Goal: Obtain resource: Obtain resource

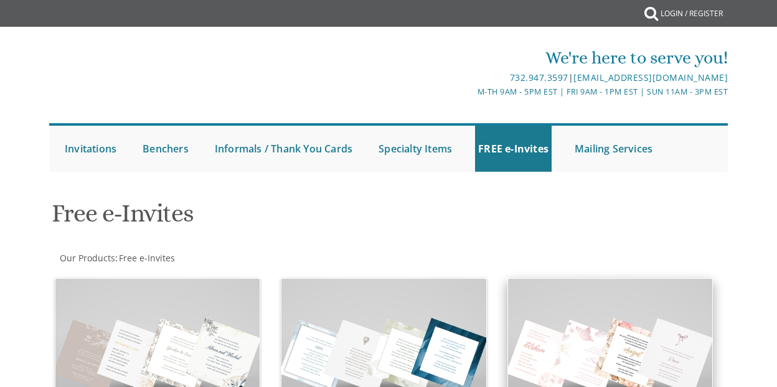
scroll to position [124, 0]
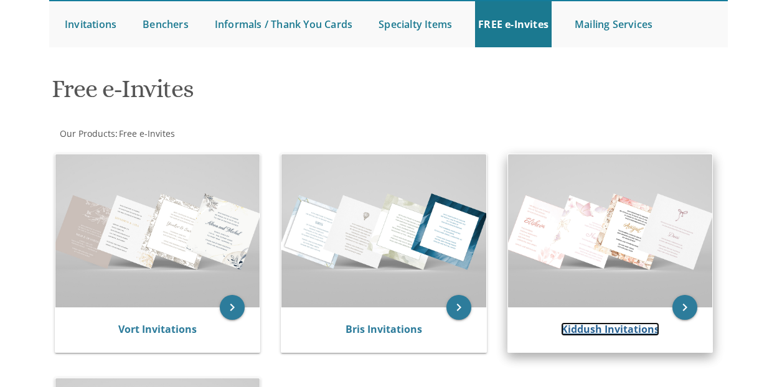
click at [606, 322] on link "Kiddush Invitations" at bounding box center [610, 329] width 98 height 14
click at [589, 330] on link "Kiddush Invitations" at bounding box center [610, 329] width 98 height 14
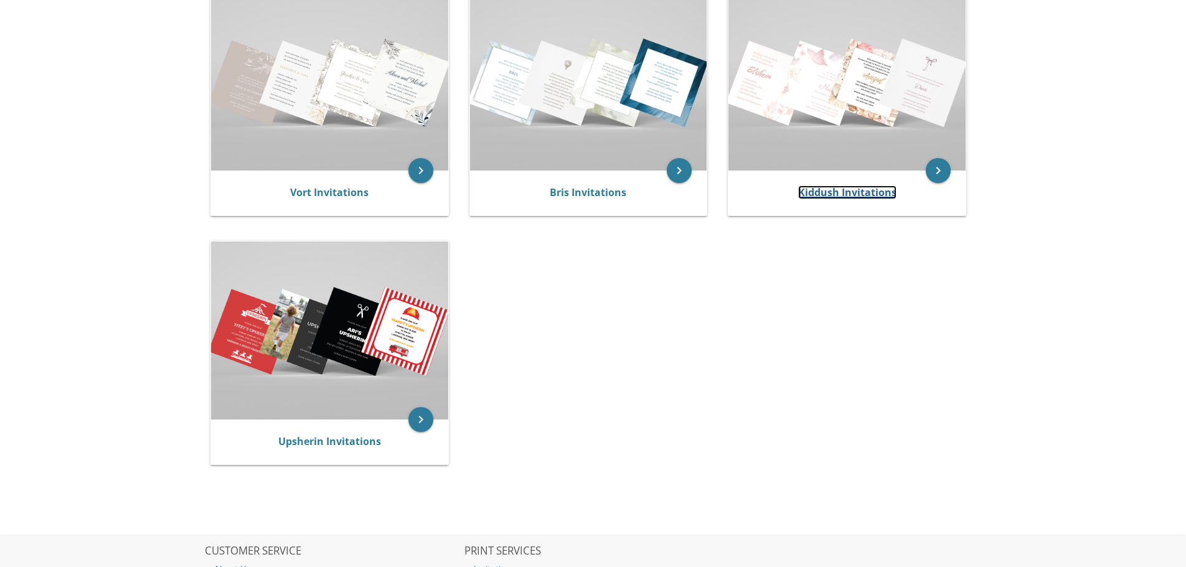
scroll to position [78, 0]
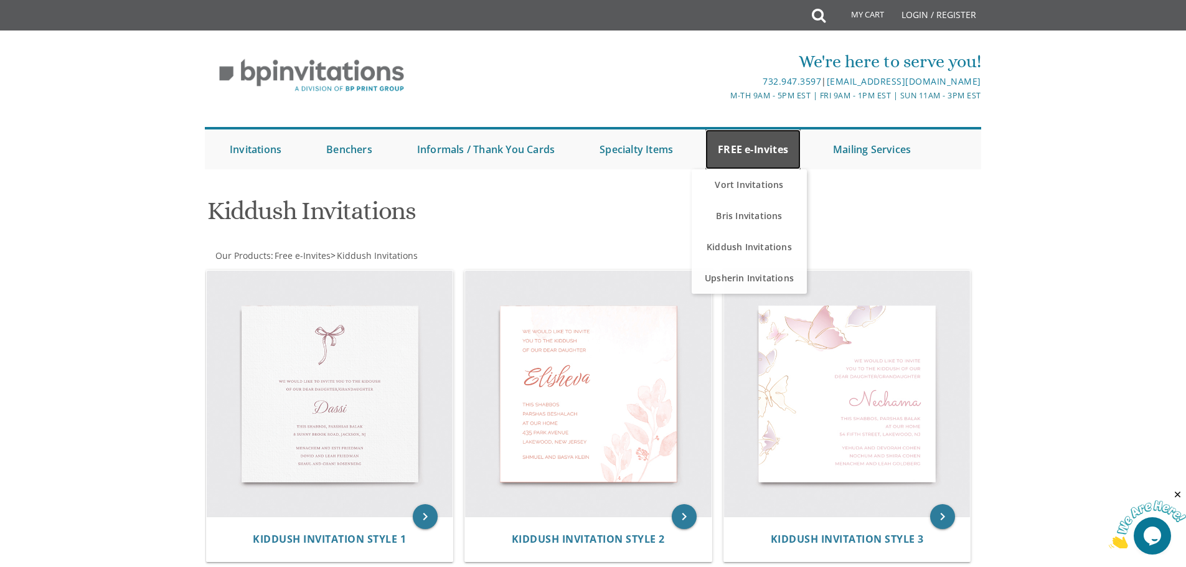
click at [766, 145] on link "FREE e-Invites" at bounding box center [752, 149] width 95 height 40
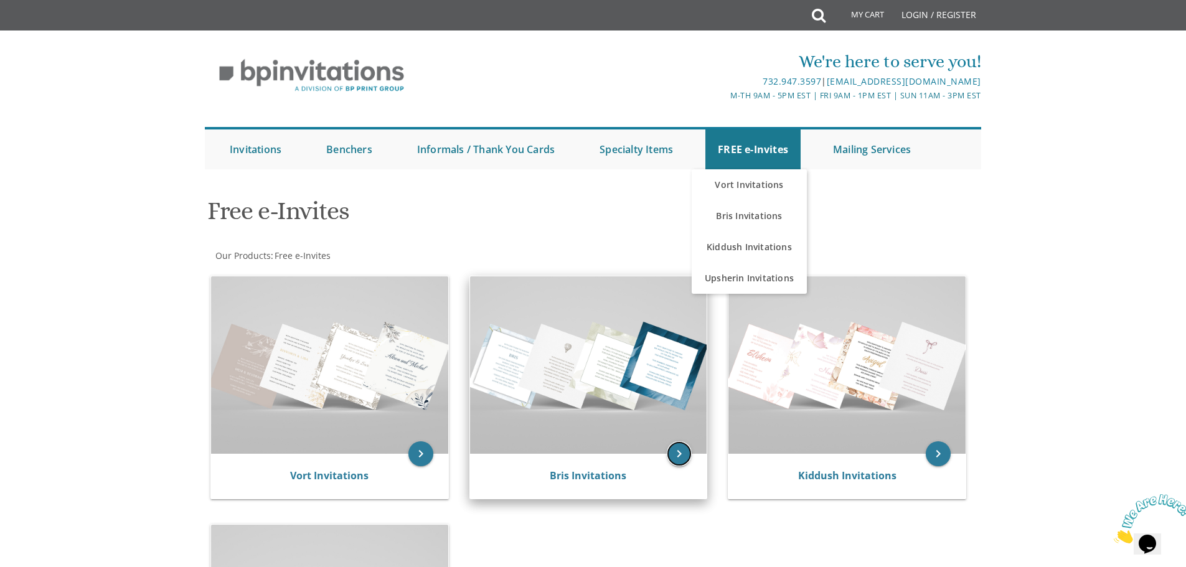
click at [678, 456] on icon "keyboard_arrow_right" at bounding box center [679, 453] width 25 height 25
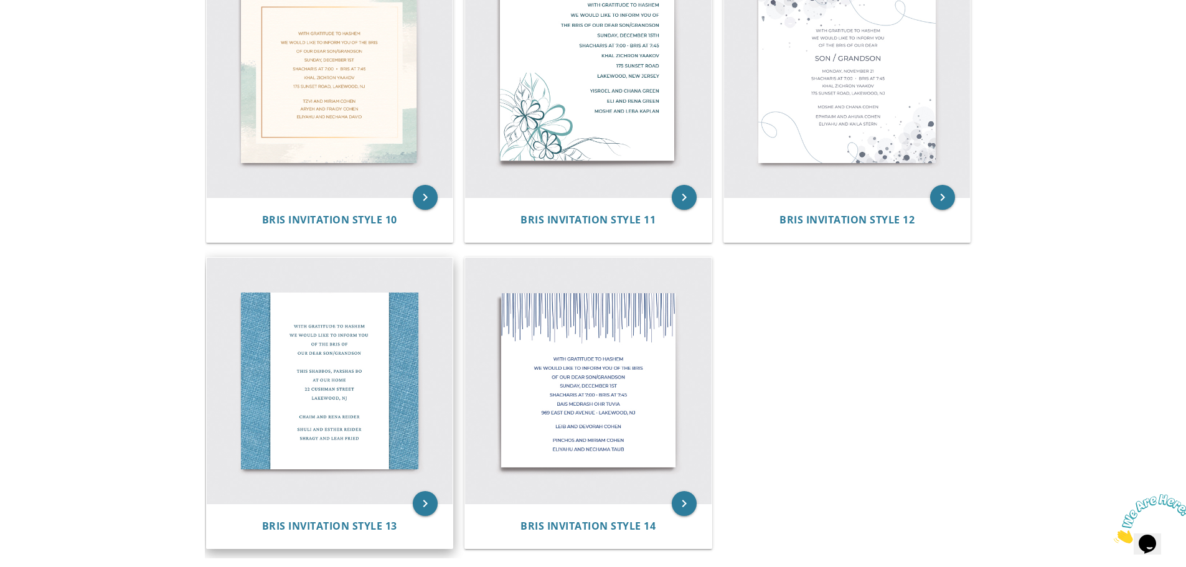
click at [338, 513] on div "Bris Invitation Style 13" at bounding box center [330, 525] width 246 height 45
click at [419, 510] on icon "keyboard_arrow_right" at bounding box center [425, 503] width 25 height 25
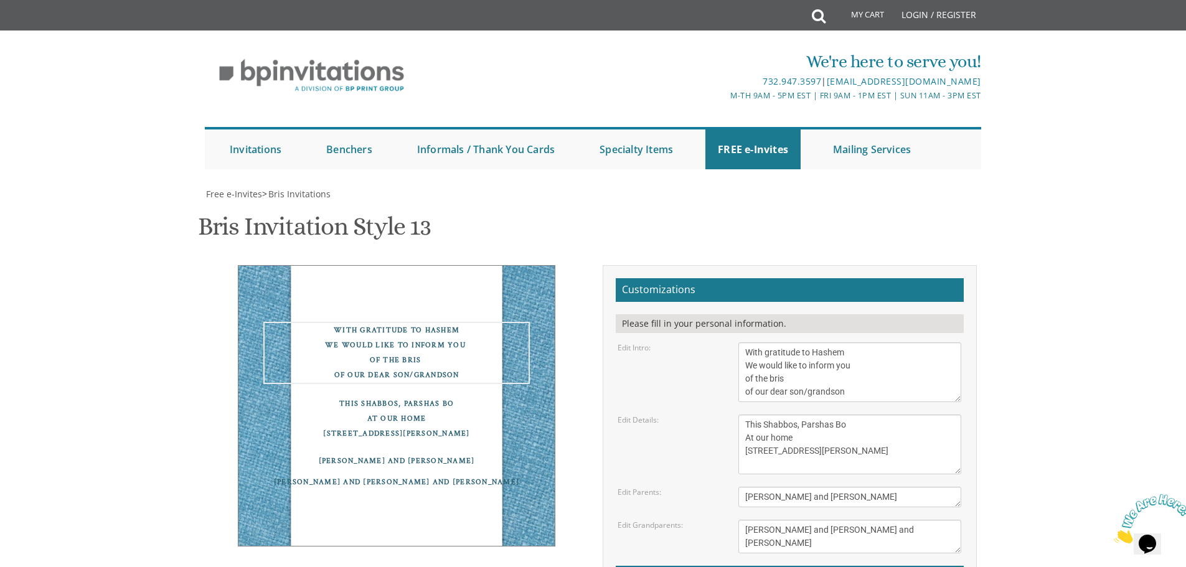
drag, startPoint x: 741, startPoint y: 368, endPoint x: 883, endPoint y: 401, distance: 145.1
click at [883, 401] on textarea "With gratitude to Hashem We would like to inform you of the bris of our dear so…" at bounding box center [849, 372] width 223 height 60
click at [843, 370] on textarea "With gratitude to Hashem We would like to inform you of the bris of our dear so…" at bounding box center [849, 372] width 223 height 60
click at [866, 372] on textarea "With gratitude to Hashem We would like to inform you of the bris of our dear so…" at bounding box center [849, 372] width 223 height 60
click at [763, 369] on textarea "With gratitude to Hashem We would like to inform you of the bris of our dear so…" at bounding box center [849, 372] width 223 height 60
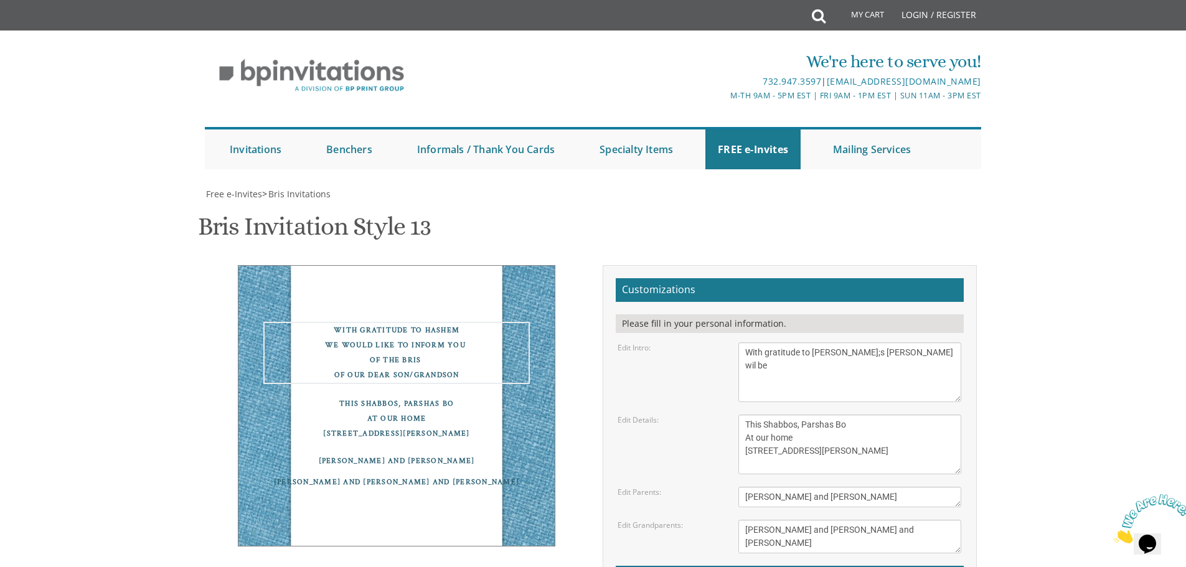
click at [883, 368] on textarea "With gratitude to Hashem We would like to inform you of the bris of our dear so…" at bounding box center [849, 372] width 223 height 60
drag, startPoint x: 879, startPoint y: 394, endPoint x: 844, endPoint y: 396, distance: 34.9
click at [844, 396] on textarea "With gratitude to Hashem We would like to inform you of the bris of our dear so…" at bounding box center [849, 372] width 223 height 60
click at [747, 392] on textarea "With gratitude to Hashem We would like to inform you of the bris of our dear so…" at bounding box center [849, 372] width 223 height 60
type textarea "With gratitude to Hashem Yossi;s Hanchas Tefillin wil be tomorrow Tueday 8/19 i…"
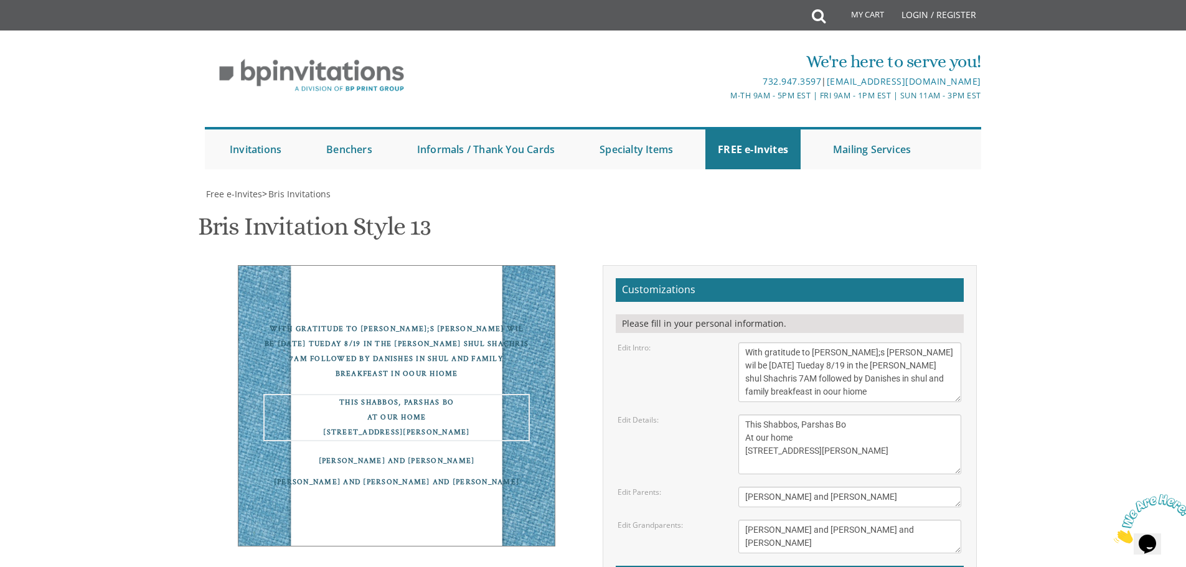
drag, startPoint x: 744, startPoint y: 424, endPoint x: 842, endPoint y: 492, distance: 119.5
click at [842, 490] on form "Customizations Please fill in your personal information. Edit Intro: With grati…" at bounding box center [790, 470] width 348 height 385
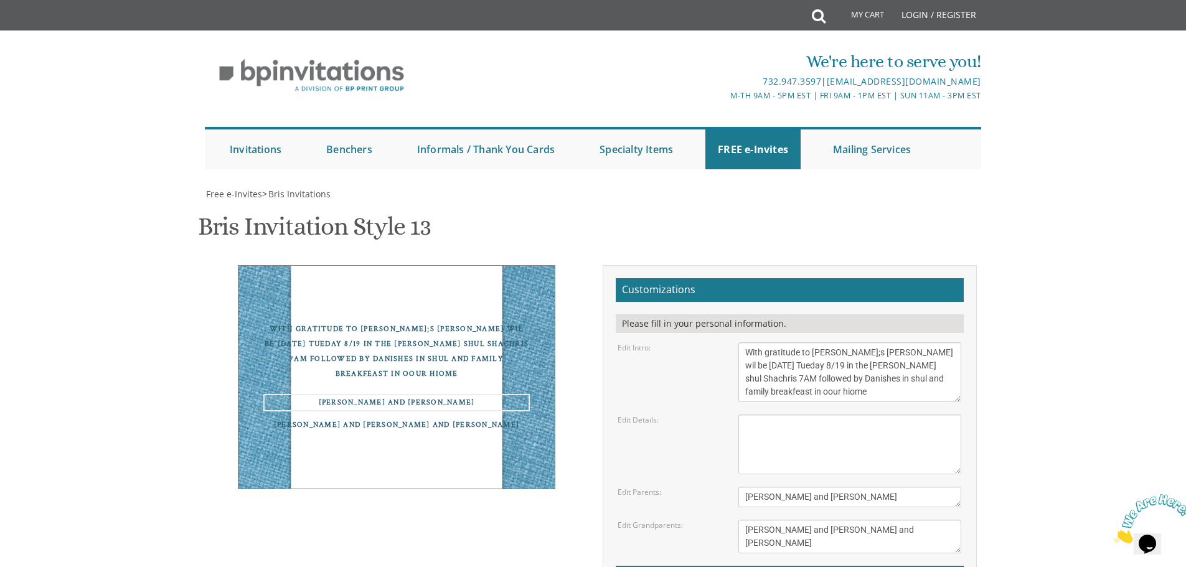
drag, startPoint x: 843, startPoint y: 492, endPoint x: 703, endPoint y: 495, distance: 140.1
click at [703, 495] on div "Edit Parents: Chaim and Rena Reider" at bounding box center [789, 497] width 362 height 21
type textarea "Yehuda nad Hadassah Strauss"
drag, startPoint x: 812, startPoint y: 549, endPoint x: 695, endPoint y: 525, distance: 119.4
click at [695, 525] on div "Edit Grandparents: Shuli and Esther Reider Shragy and Leah Fried" at bounding box center [789, 537] width 362 height 34
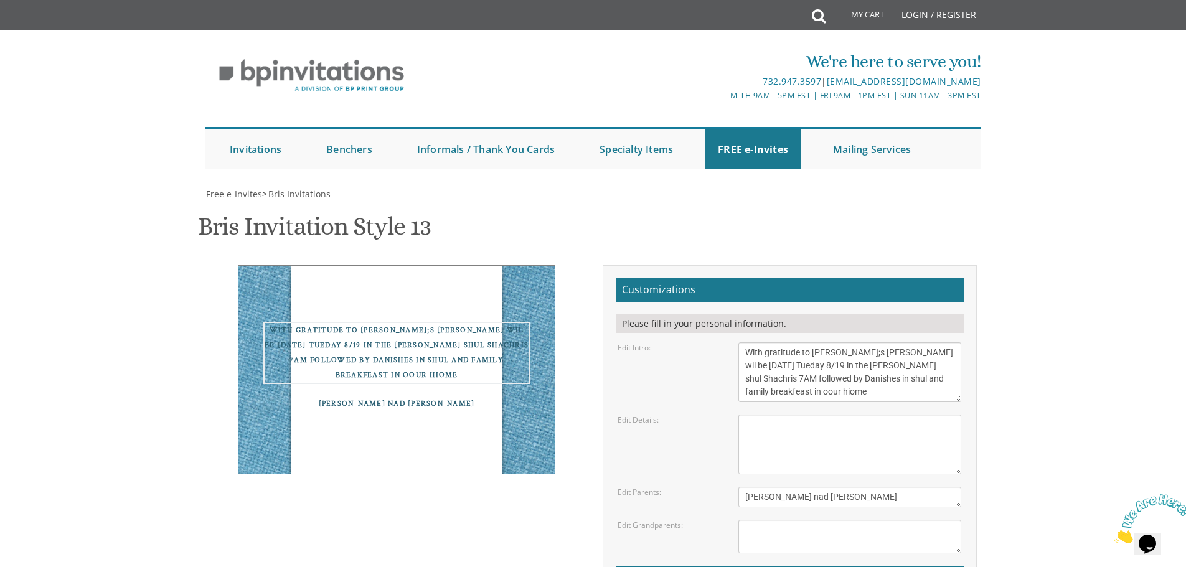
drag, startPoint x: 802, startPoint y: 362, endPoint x: 988, endPoint y: 395, distance: 188.9
click at [988, 395] on div "With gratitude to Hashem Yossi;s Hanchas Tefillin wil be tomorrow Tueday 8/19 i…" at bounding box center [593, 481] width 790 height 433
click at [928, 391] on textarea "With gratitude to Hashem We would like to inform you of the bris of our dear so…" at bounding box center [849, 372] width 223 height 60
drag, startPoint x: 948, startPoint y: 395, endPoint x: 741, endPoint y: 337, distance: 215.2
click at [741, 337] on form "Customizations Please fill in your personal information. Edit Intro: With grati…" at bounding box center [790, 470] width 348 height 385
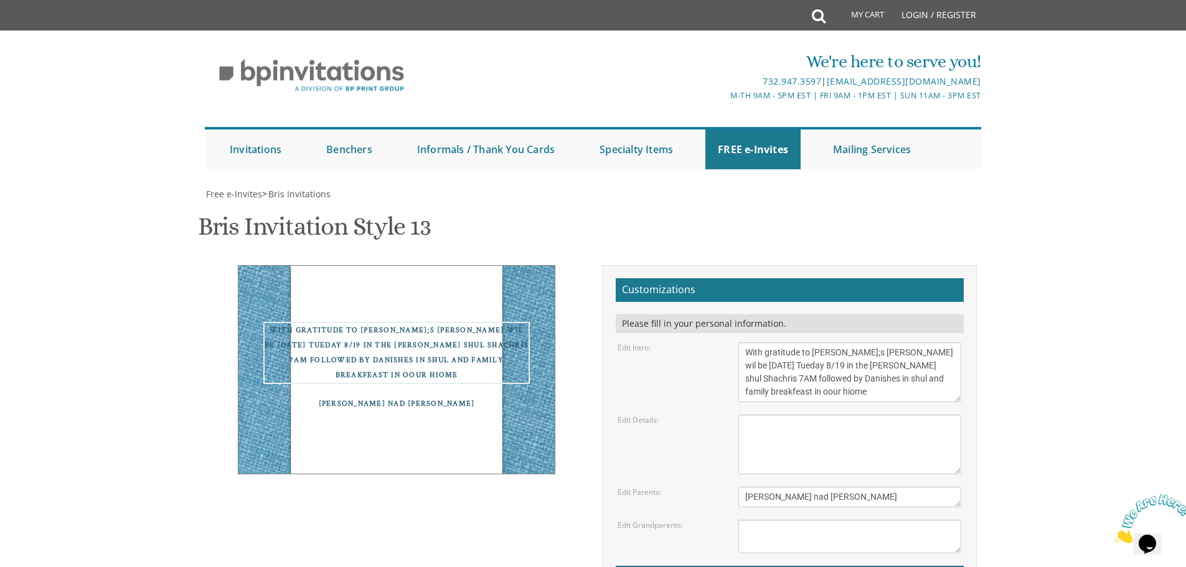
paste textarea "’s Hanachas Tefillin will take place tomorrow, Tuesday, August 19th, at the Wal…"
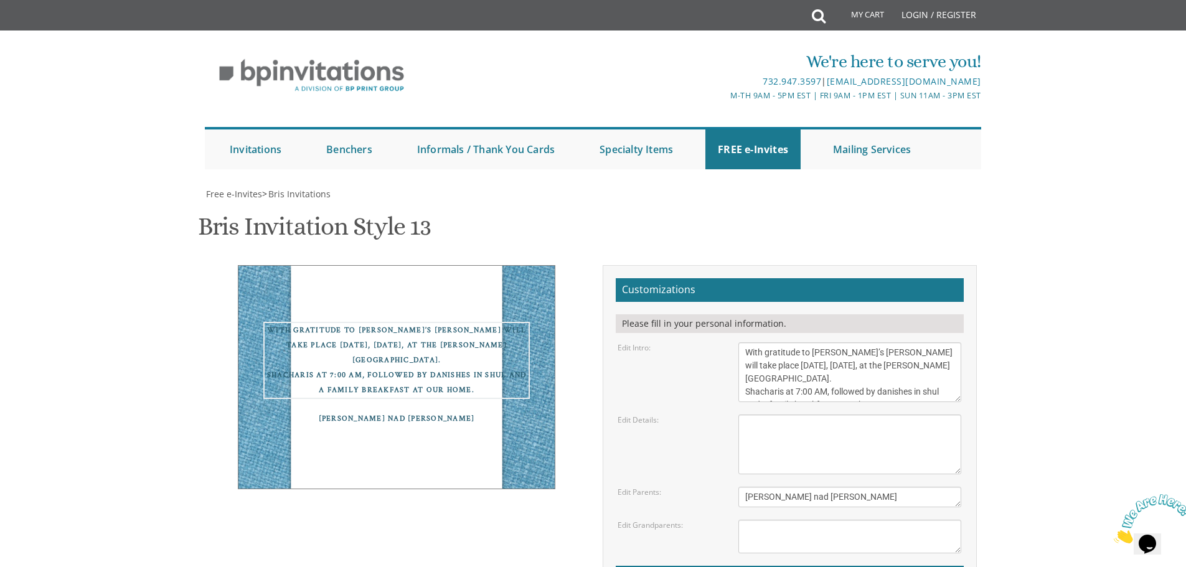
scroll to position [13, 0]
drag, startPoint x: 746, startPoint y: 179, endPoint x: 945, endPoint y: 205, distance: 201.5
click at [945, 342] on textarea "With gratitude to Hashem We would like to inform you of the bris of our dear so…" at bounding box center [849, 372] width 223 height 60
type textarea "With gratitude to Hashem"
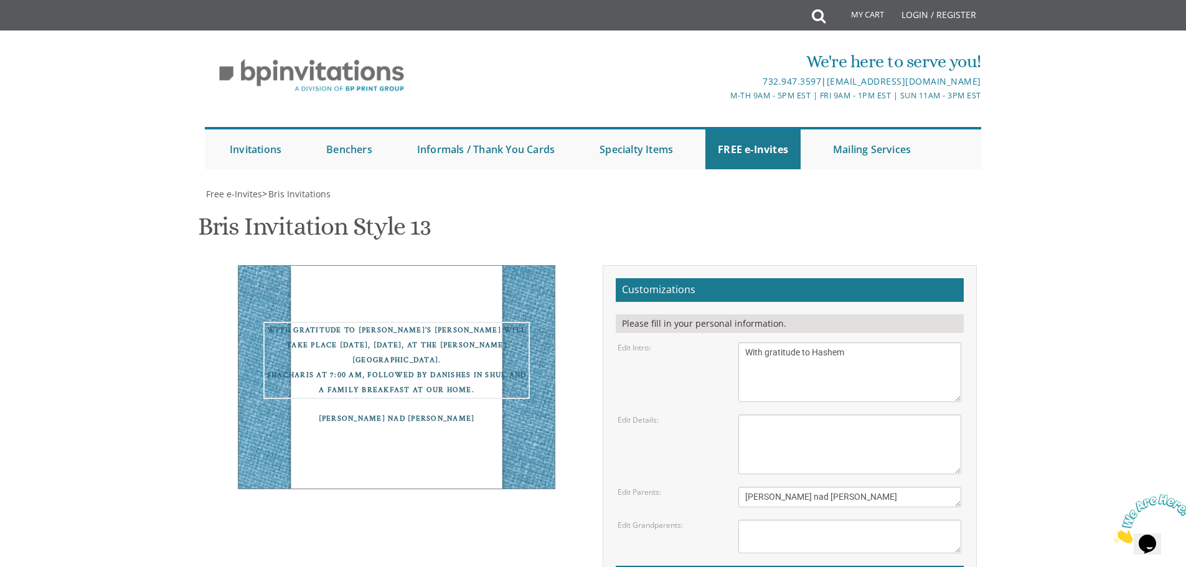
click at [787, 414] on textarea "This Shabbos, Parshas Bo At our home 22 Cushman Street Lakewood, NJ" at bounding box center [849, 444] width 223 height 60
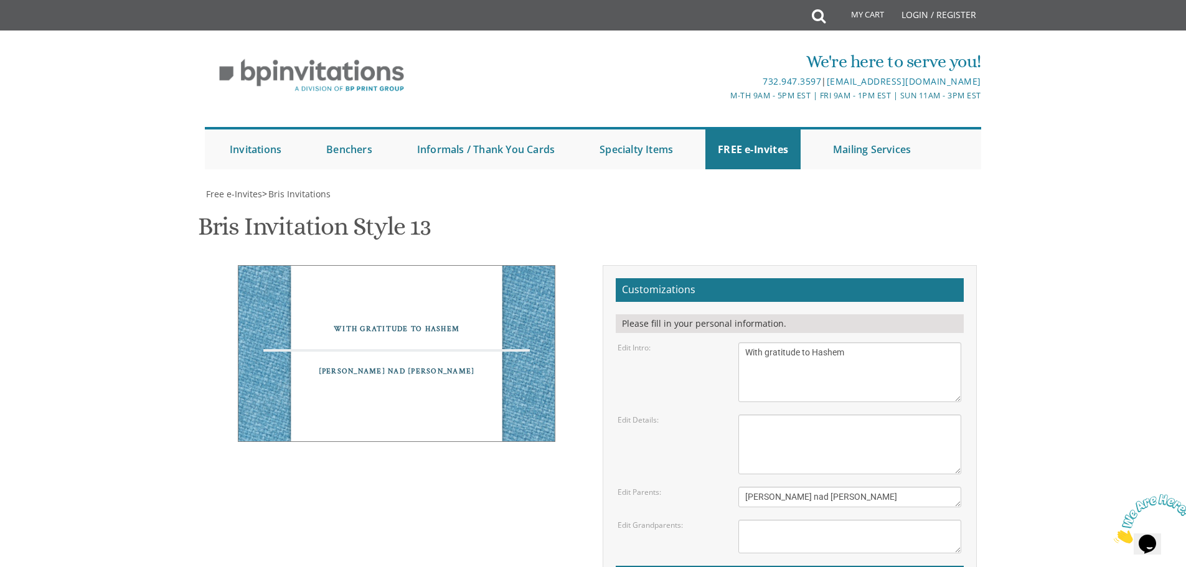
paste textarea "Yossi’s Hanachas Tefillin will take place tomorrow, Tuesday, August 19th, at th…"
type textarea "Yossi’s Hanachas Tefillin will take place tomorrow, Tuesday, August 19th, at th…"
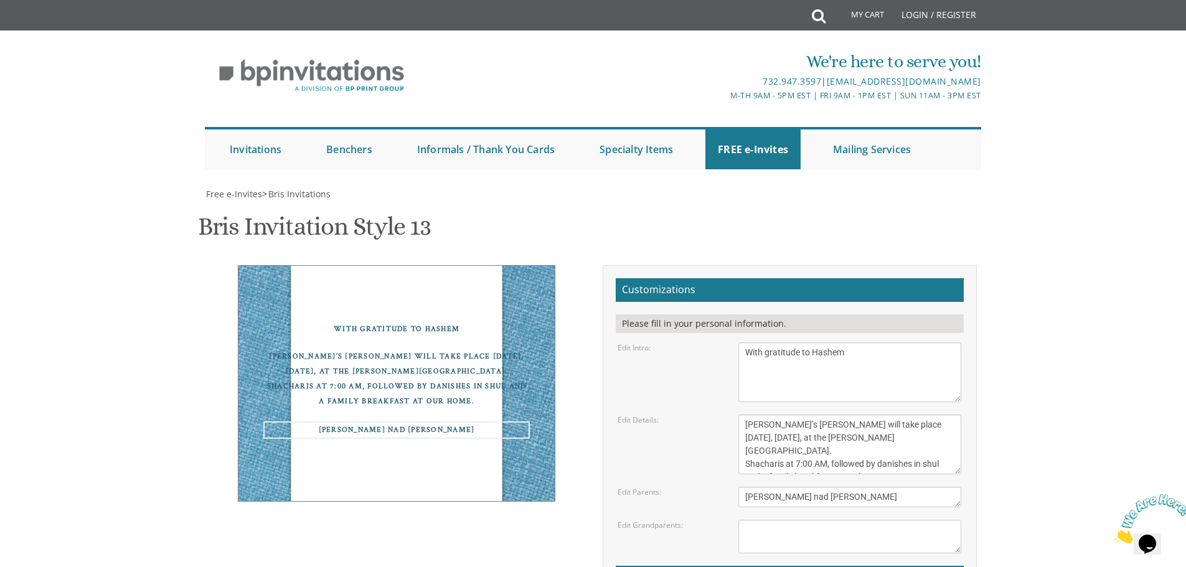
click at [831, 487] on textarea "Chaim and Rena Reider" at bounding box center [849, 497] width 223 height 21
drag, startPoint x: 775, startPoint y: 312, endPoint x: 789, endPoint y: 312, distance: 13.1
click at [789, 487] on textarea "Chaim and Rena Reider" at bounding box center [849, 497] width 223 height 21
type textarea "Yehuda and Hadassah Strauss"
click at [807, 520] on textarea "Shuli and Esther Reider Shragy and Leah Fried" at bounding box center [849, 537] width 223 height 34
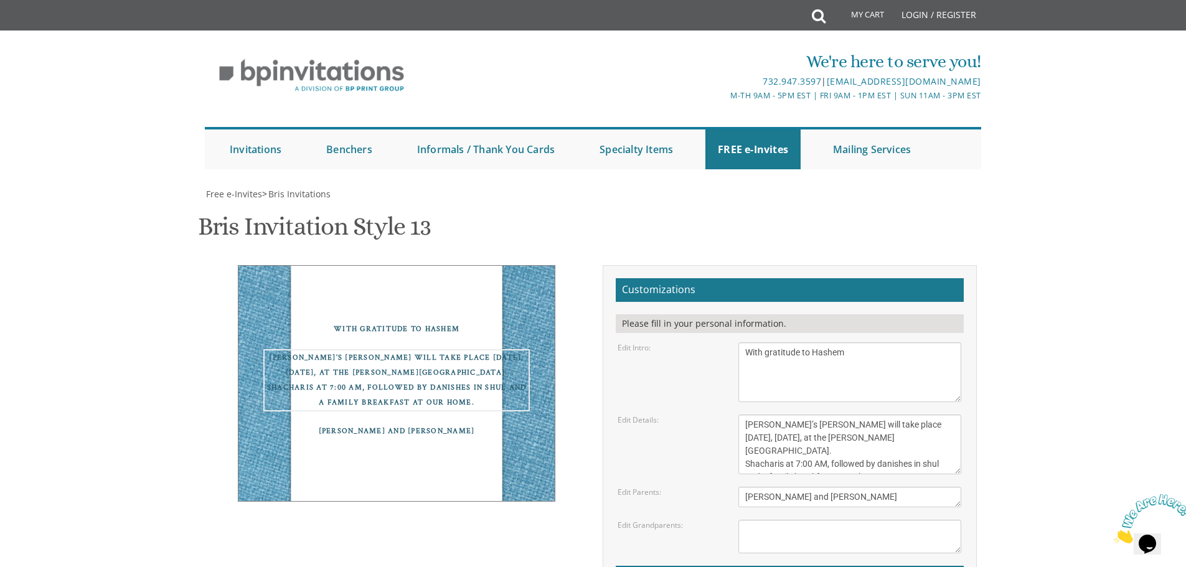
click at [835, 414] on textarea "This Shabbos, Parshas Bo At our home 22 Cushman Street Lakewood, NJ" at bounding box center [849, 444] width 223 height 60
drag, startPoint x: 762, startPoint y: 267, endPoint x: 737, endPoint y: 266, distance: 25.5
click at [737, 414] on div "This Shabbos, Parshas Bo At our home 22 Cushman Street Lakewood, NJ" at bounding box center [849, 444] width 241 height 60
click at [758, 414] on textarea "This Shabbos, Parshas Bo At our home 22 Cushman Street Lakewood, NJ" at bounding box center [849, 444] width 223 height 60
click at [745, 414] on textarea "This Shabbos, Parshas Bo At our home 22 Cushman Street Lakewood, NJ" at bounding box center [849, 444] width 223 height 60
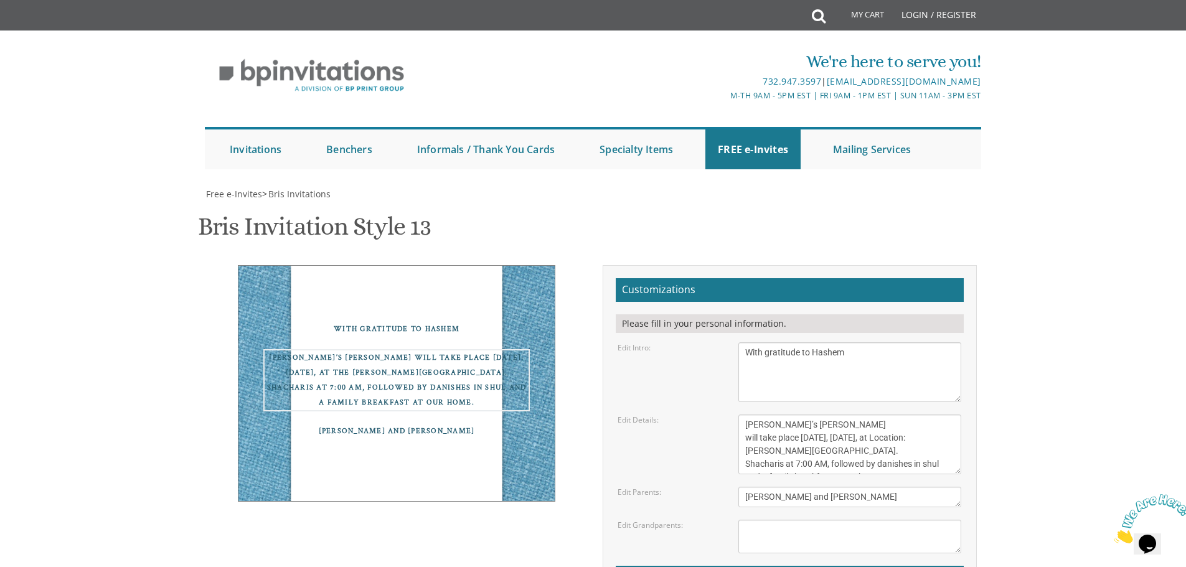
drag, startPoint x: 928, startPoint y: 253, endPoint x: 940, endPoint y: 252, distance: 12.5
click at [940, 414] on textarea "This Shabbos, Parshas Bo At our home 22 Cushman Street Lakewood, NJ" at bounding box center [849, 444] width 223 height 60
drag, startPoint x: 800, startPoint y: 254, endPoint x: 741, endPoint y: 255, distance: 59.1
click at [741, 414] on textarea "This Shabbos, Parshas Bo At our home 22 Cushman Street Lakewood, NJ" at bounding box center [849, 444] width 223 height 60
click at [874, 414] on textarea "This Shabbos, Parshas Bo At our home 22 Cushman Street Lakewood, NJ" at bounding box center [849, 444] width 223 height 60
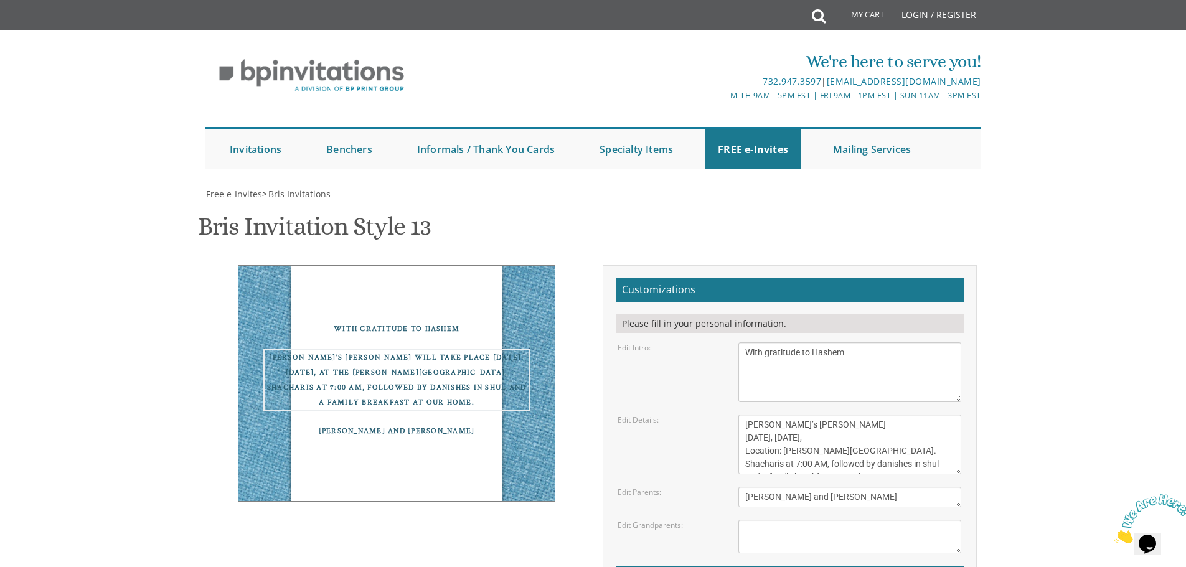
click at [873, 414] on textarea "This Shabbos, Parshas Bo At our home 22 Cushman Street Lakewood, NJ" at bounding box center [849, 444] width 223 height 60
click at [828, 414] on textarea "This Shabbos, Parshas Bo At our home 22 Cushman Street Lakewood, NJ" at bounding box center [849, 444] width 223 height 60
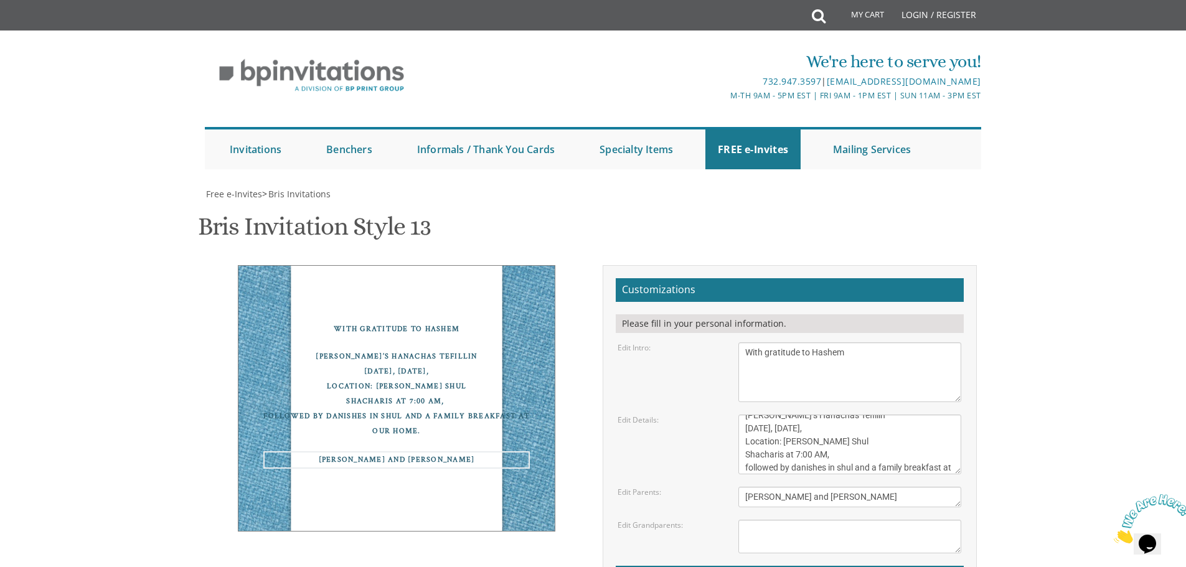
click at [786, 487] on textarea "Chaim and Rena Reider" at bounding box center [849, 497] width 223 height 21
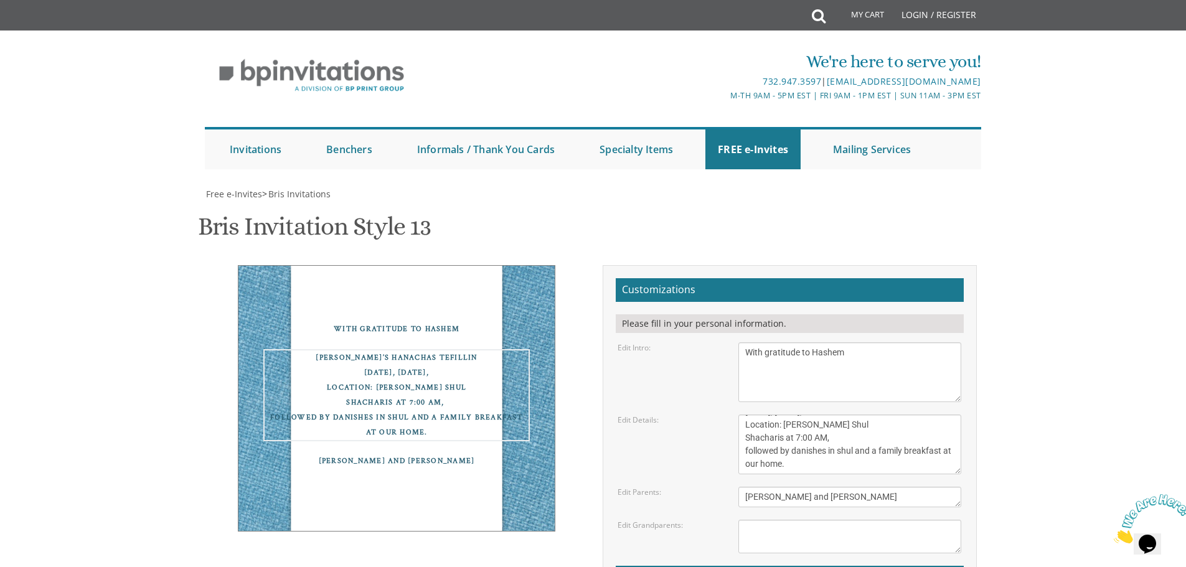
drag, startPoint x: 792, startPoint y: 281, endPoint x: 736, endPoint y: 263, distance: 59.0
click at [736, 414] on div "This Shabbos, Parshas Bo At our home 22 Cushman Street Lakewood, NJ" at bounding box center [849, 444] width 241 height 60
click at [800, 414] on textarea "This Shabbos, Parshas Bo At our home 22 Cushman Street Lakewood, NJ" at bounding box center [849, 444] width 223 height 60
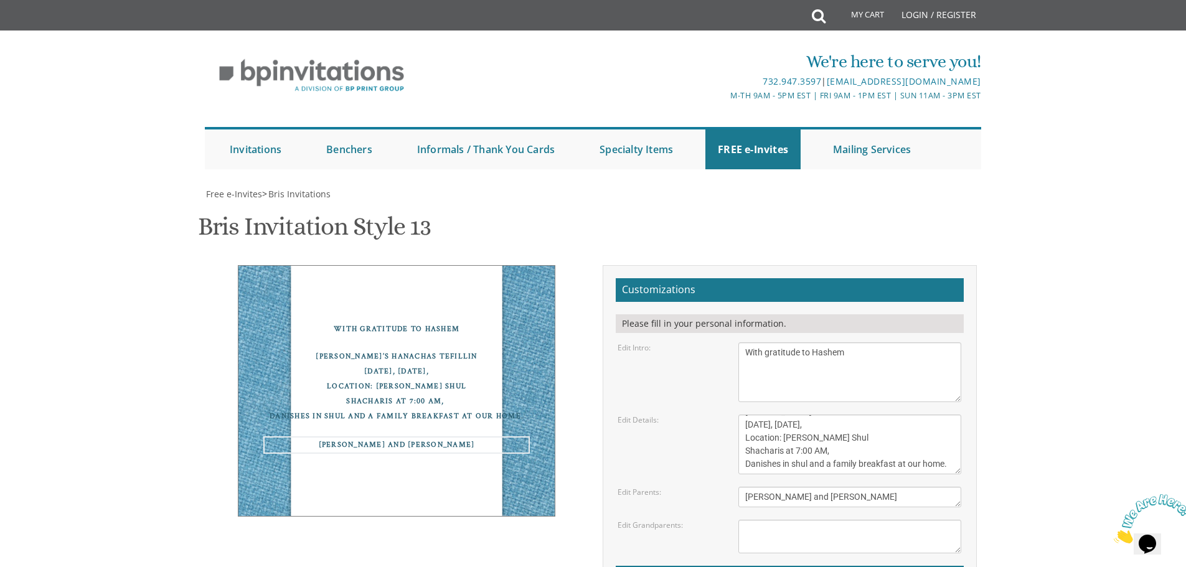
click at [819, 487] on textarea "Chaim and Rena Reider" at bounding box center [849, 497] width 223 height 21
drag, startPoint x: 833, startPoint y: 266, endPoint x: 679, endPoint y: 267, distance: 153.7
click at [679, 414] on div "Edit Details: This Shabbos, Parshas Bo At our home 22 Cushman Street Lakewood, …" at bounding box center [789, 444] width 362 height 60
click at [761, 414] on textarea "This Shabbos, Parshas Bo At our home 22 Cushman Street Lakewood, NJ" at bounding box center [849, 444] width 223 height 60
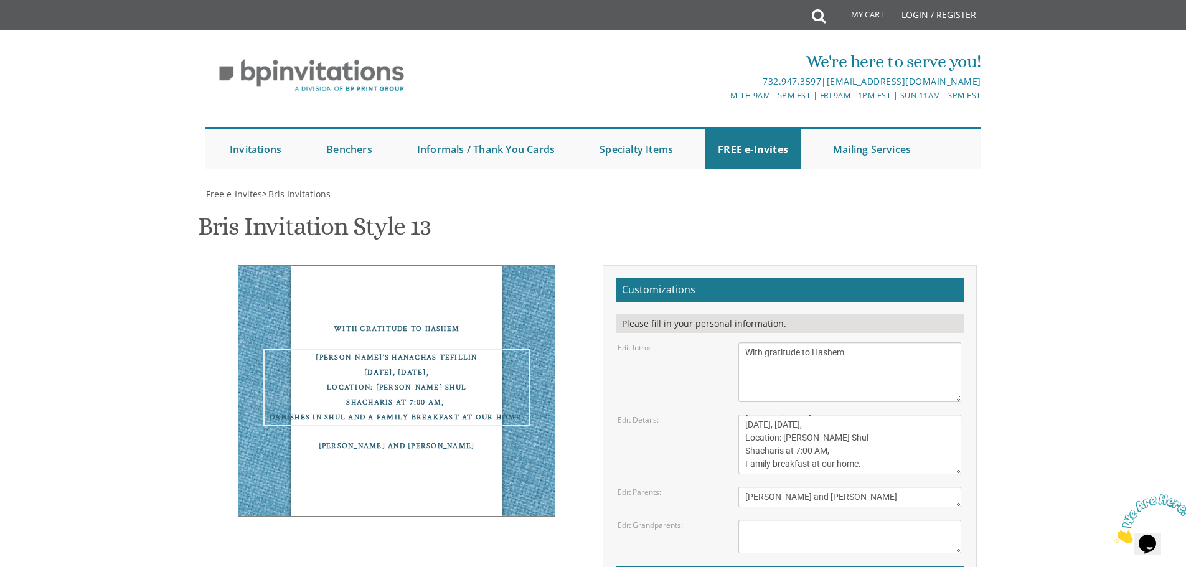
click at [825, 414] on textarea "This Shabbos, Parshas Bo At our home 22 Cushman Street Lakewood, NJ" at bounding box center [849, 444] width 223 height 60
click at [786, 487] on textarea "Chaim and Rena Reider" at bounding box center [849, 497] width 223 height 21
click at [808, 414] on textarea "This Shabbos, Parshas Bo At our home 22 Cushman Street Lakewood, NJ" at bounding box center [849, 444] width 223 height 60
click at [838, 414] on textarea "This Shabbos, Parshas Bo At our home 22 Cushman Street Lakewood, NJ" at bounding box center [849, 444] width 223 height 60
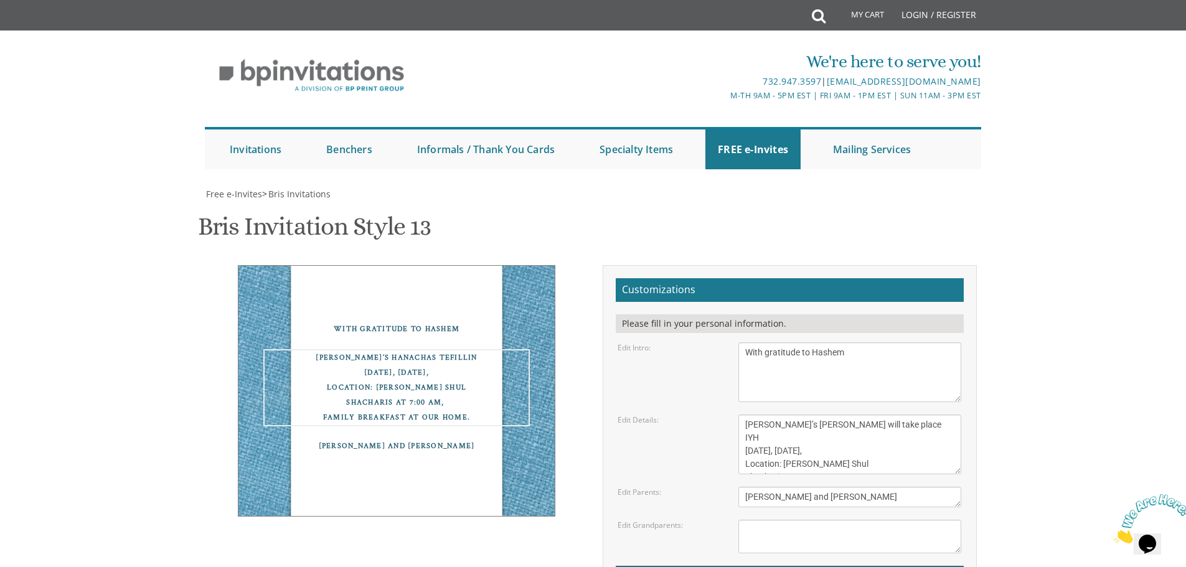
type textarea "Yossi’s Hanachas Tefillin will take place IYH Tomorrow, Tuesday, August 19th, L…"
click at [823, 487] on textarea "Chaim and Rena Reider" at bounding box center [849, 497] width 223 height 21
type input "judah@finnovacfo.com"
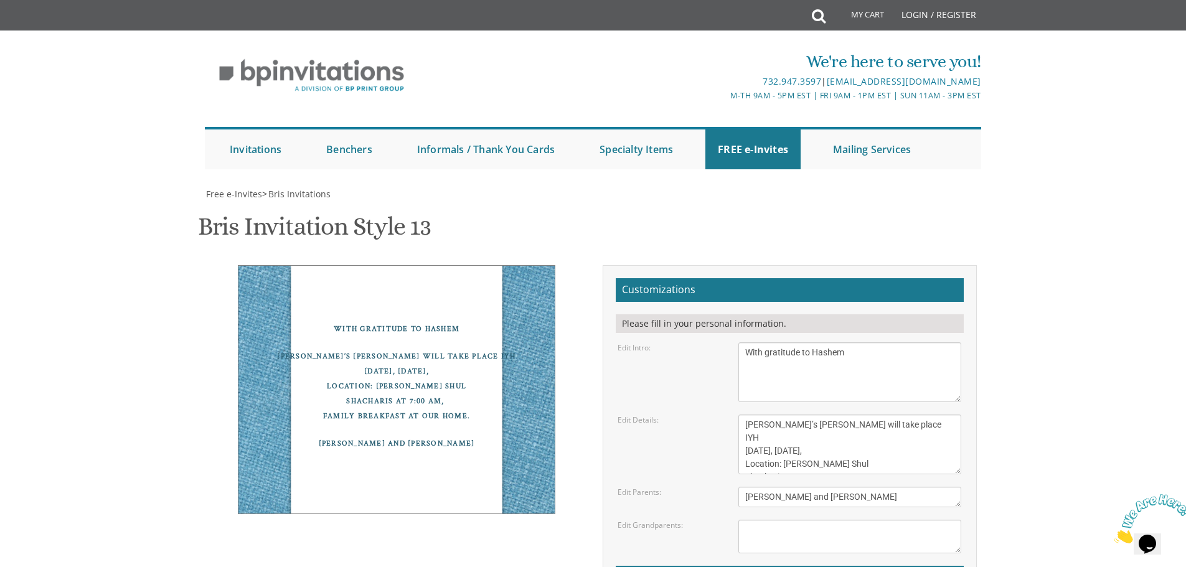
click at [762, 414] on textarea "This Shabbos, Parshas Bo At our home 22 Cushman Street Lakewood, NJ" at bounding box center [849, 444] width 223 height 60
click at [772, 414] on textarea "This Shabbos, Parshas Bo At our home 22 Cushman Street Lakewood, NJ" at bounding box center [849, 444] width 223 height 60
type textarea "Yossi’s Hanachas Tefillin will take place IYH Tomorrow, Tuesday, August 19th, L…"
click at [789, 487] on textarea "Chaim and Rena Reider" at bounding box center [849, 497] width 223 height 21
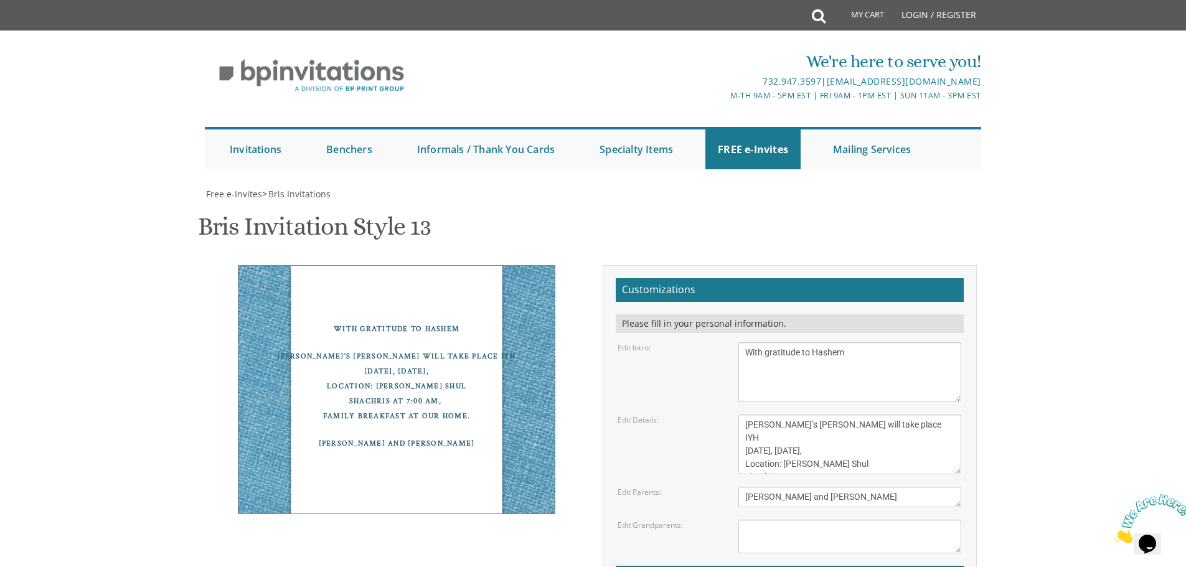
click at [790, 520] on textarea "Shuli and Esther Reider Shragy and Leah Fried" at bounding box center [849, 537] width 223 height 34
